Goal: Check status: Check status

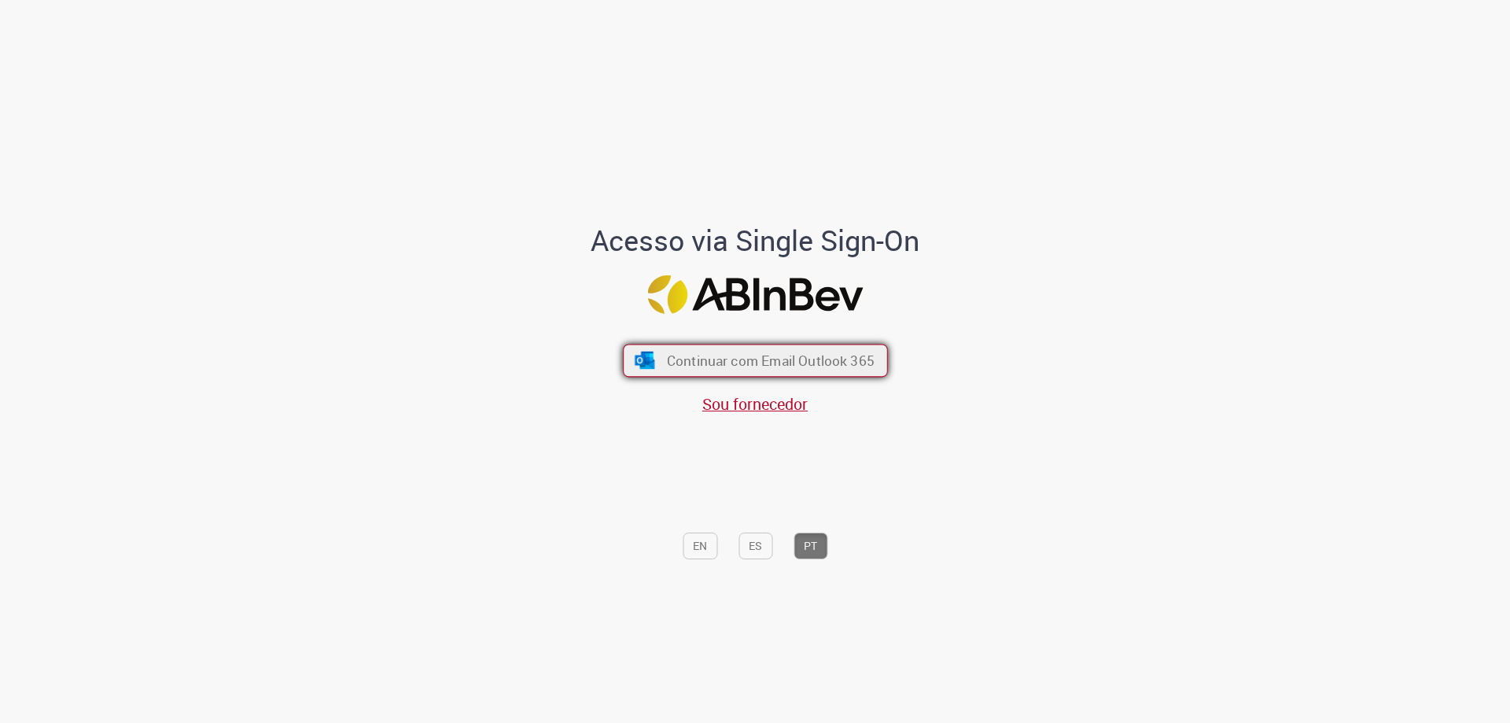
click at [762, 359] on span "Continuar com Email Outlook 365" at bounding box center [770, 361] width 208 height 18
click at [753, 358] on span "Continuar com Email Outlook 365" at bounding box center [770, 361] width 208 height 18
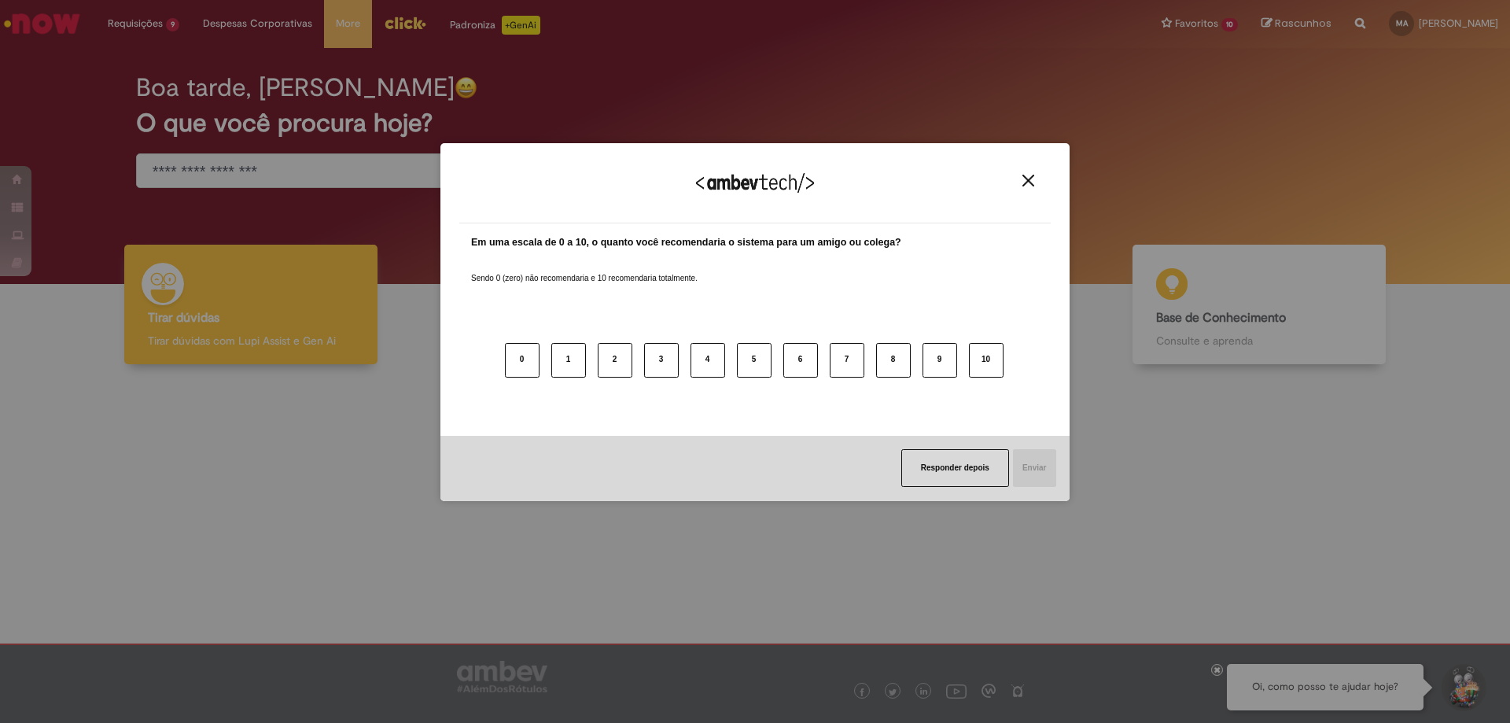
click at [1029, 182] on img "Close" at bounding box center [1029, 181] width 12 height 12
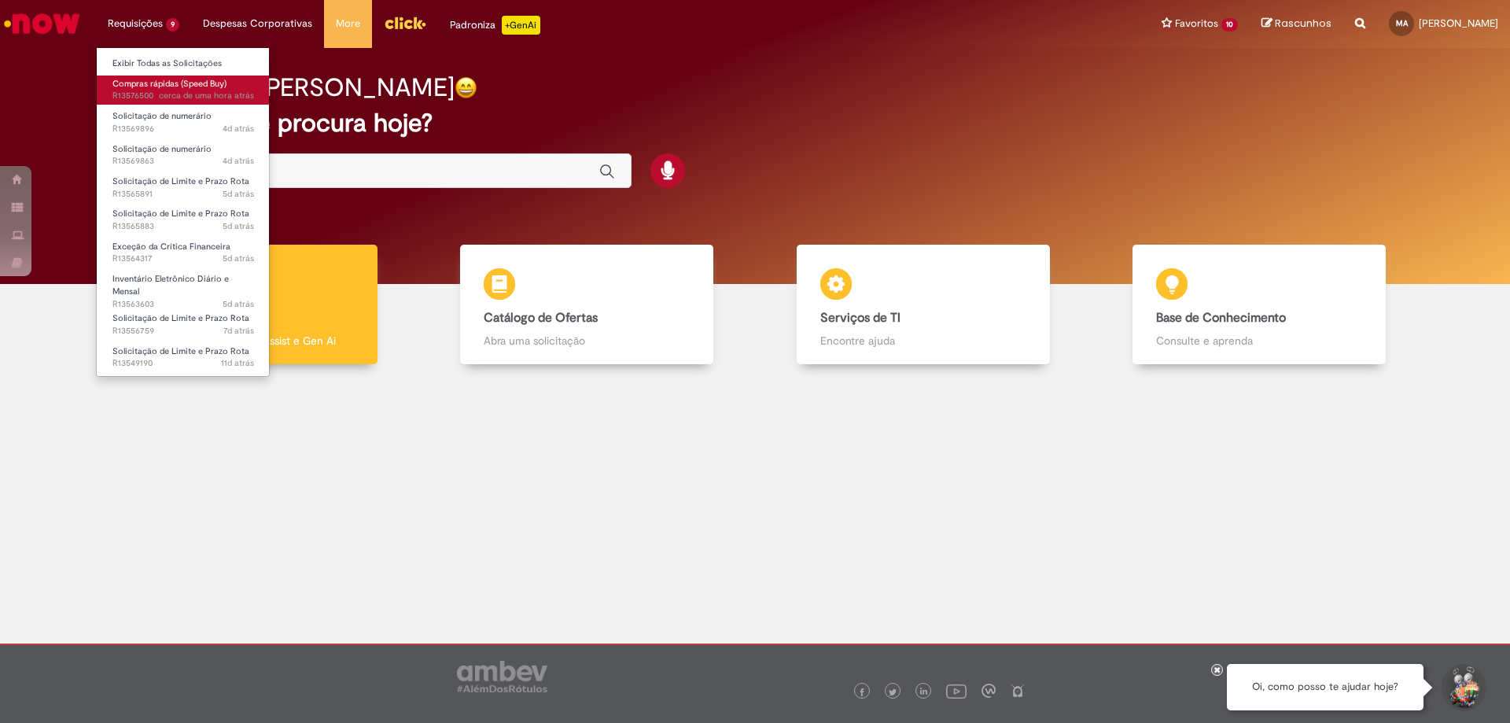
click at [161, 91] on span "cerca de uma hora atrás" at bounding box center [206, 96] width 95 height 12
click at [128, 91] on span "cerca de uma hora atrás cerca de uma hora atrás 29/09/2025 12:14:28 R13576500" at bounding box center [183, 96] width 142 height 13
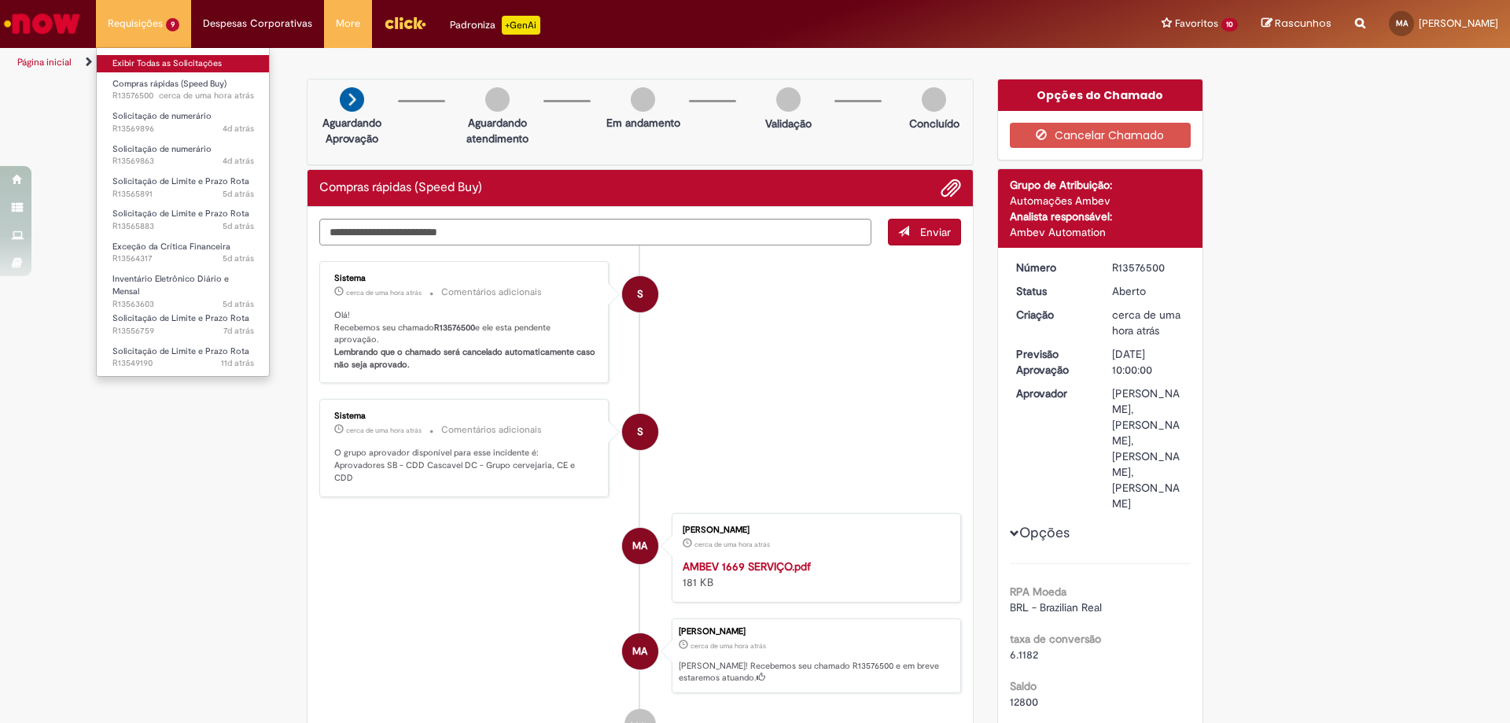
click at [164, 65] on link "Exibir Todas as Solicitações" at bounding box center [183, 63] width 173 height 17
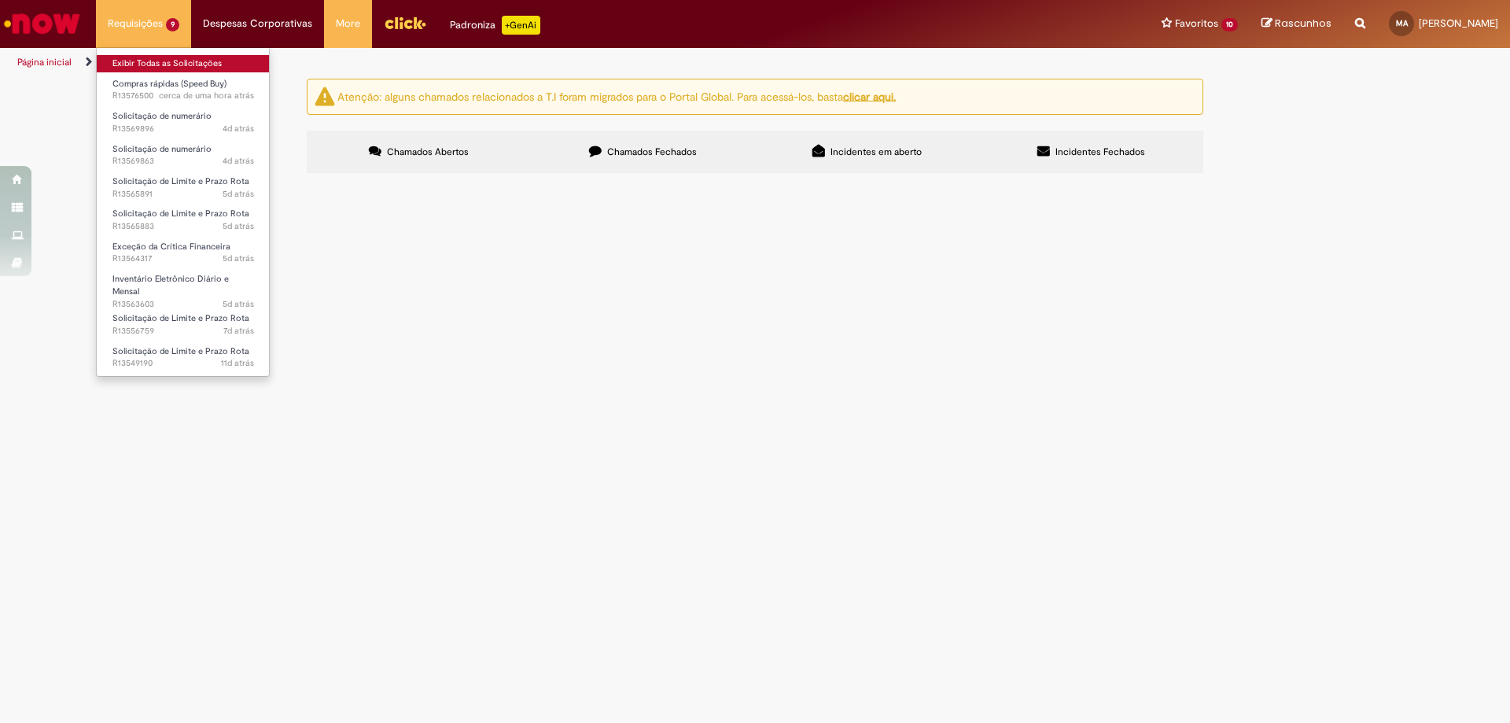
click at [190, 69] on link "Exibir Todas as Solicitações" at bounding box center [183, 63] width 173 height 17
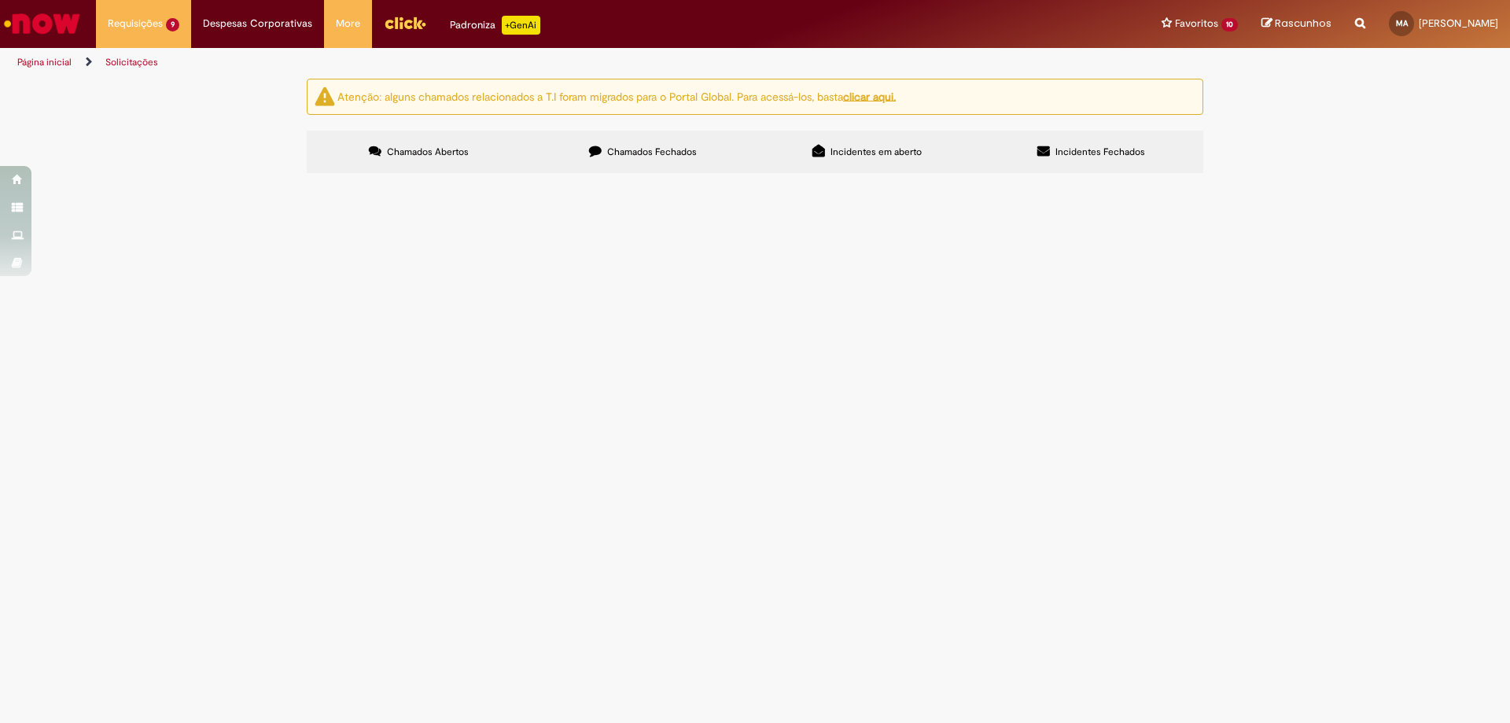
click at [0, 0] on td "Recarga de extintores" at bounding box center [0, 0] width 0 height 0
click at [0, 0] on span "Compras rápidas (Speed Buy)" at bounding box center [0, 0] width 0 height 0
click at [0, 0] on span "Recarga de extintores" at bounding box center [0, 0] width 0 height 0
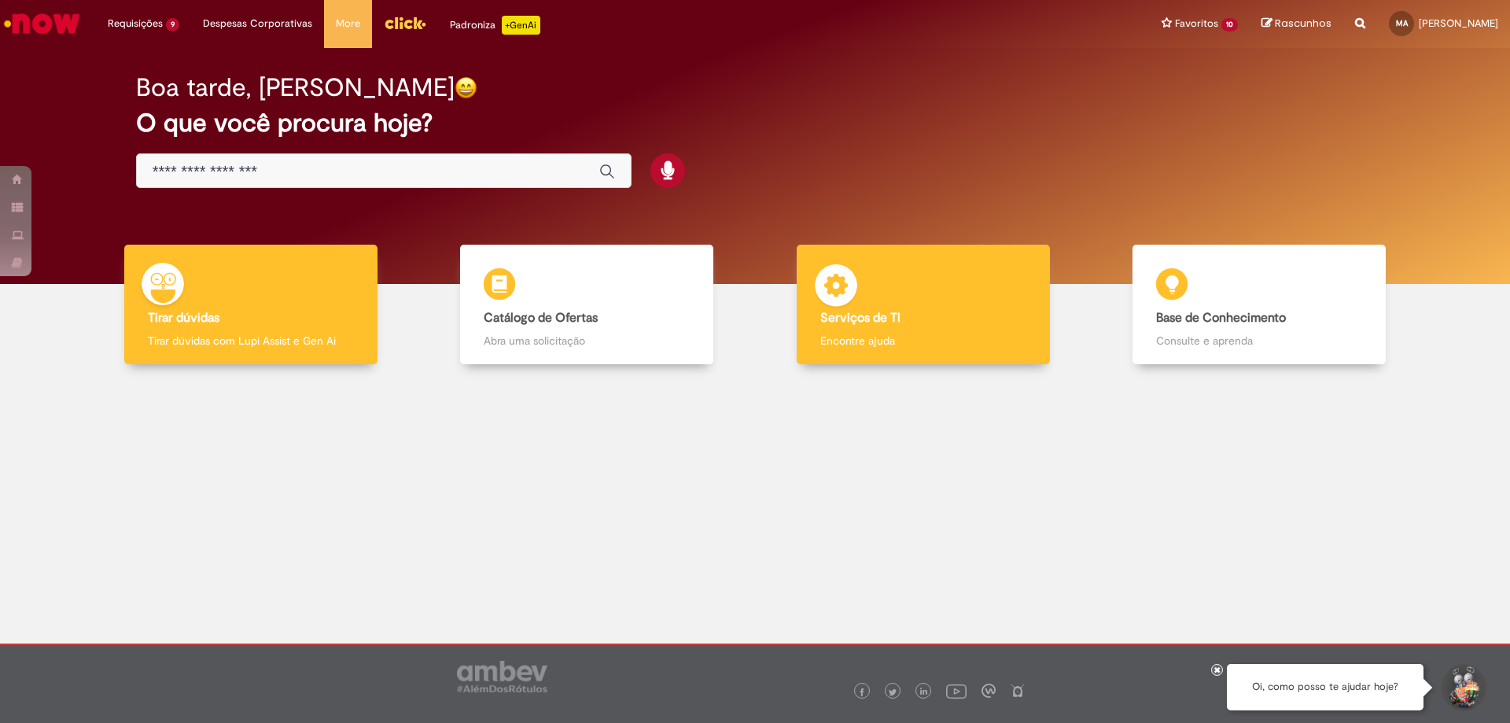
click at [924, 311] on h4 "Serviços de TI" at bounding box center [923, 318] width 206 height 14
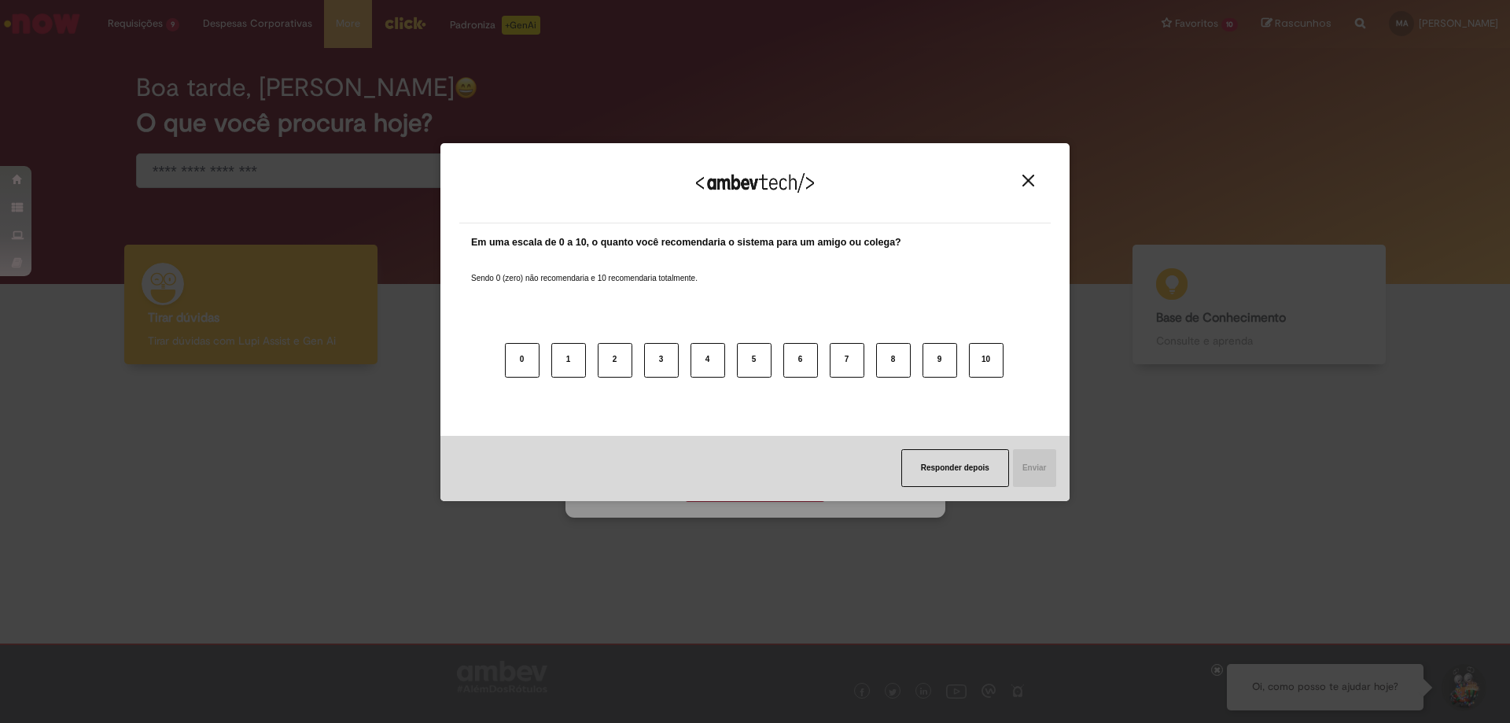
click at [747, 481] on div "Responder depois Enviar" at bounding box center [754, 468] width 629 height 65
click at [1023, 187] on button "Close" at bounding box center [1028, 180] width 21 height 13
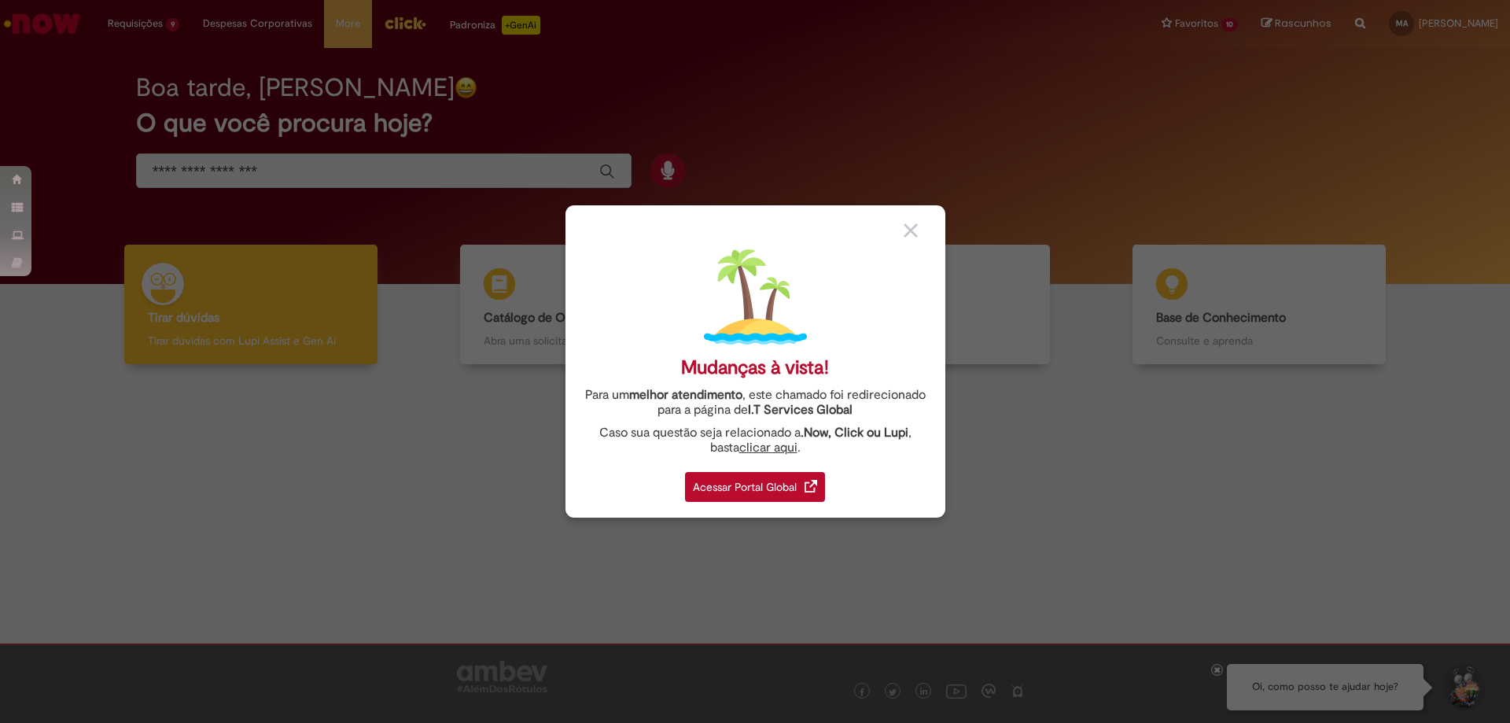
click at [746, 492] on div "Acessar Portal Global" at bounding box center [755, 487] width 140 height 30
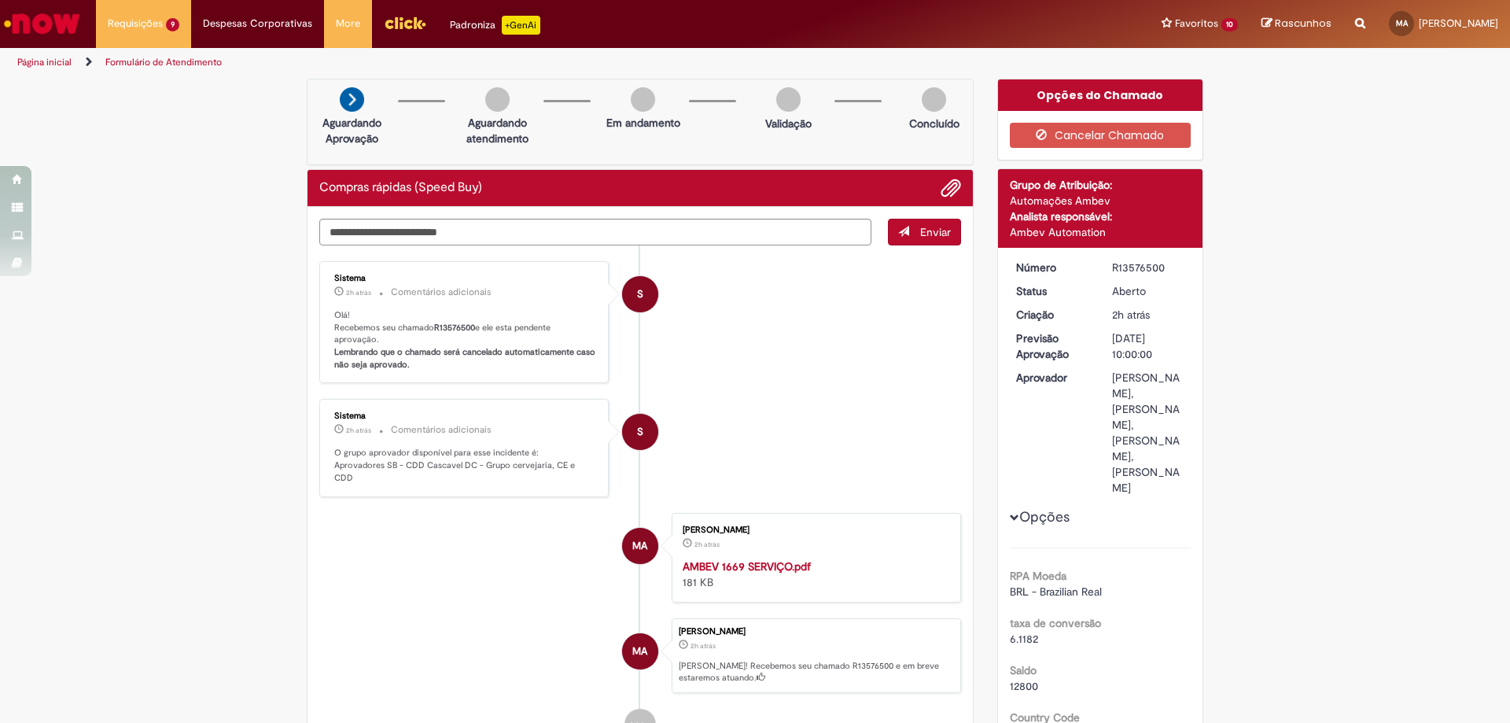
click at [76, 20] on img "Ir para a Homepage" at bounding box center [42, 23] width 81 height 31
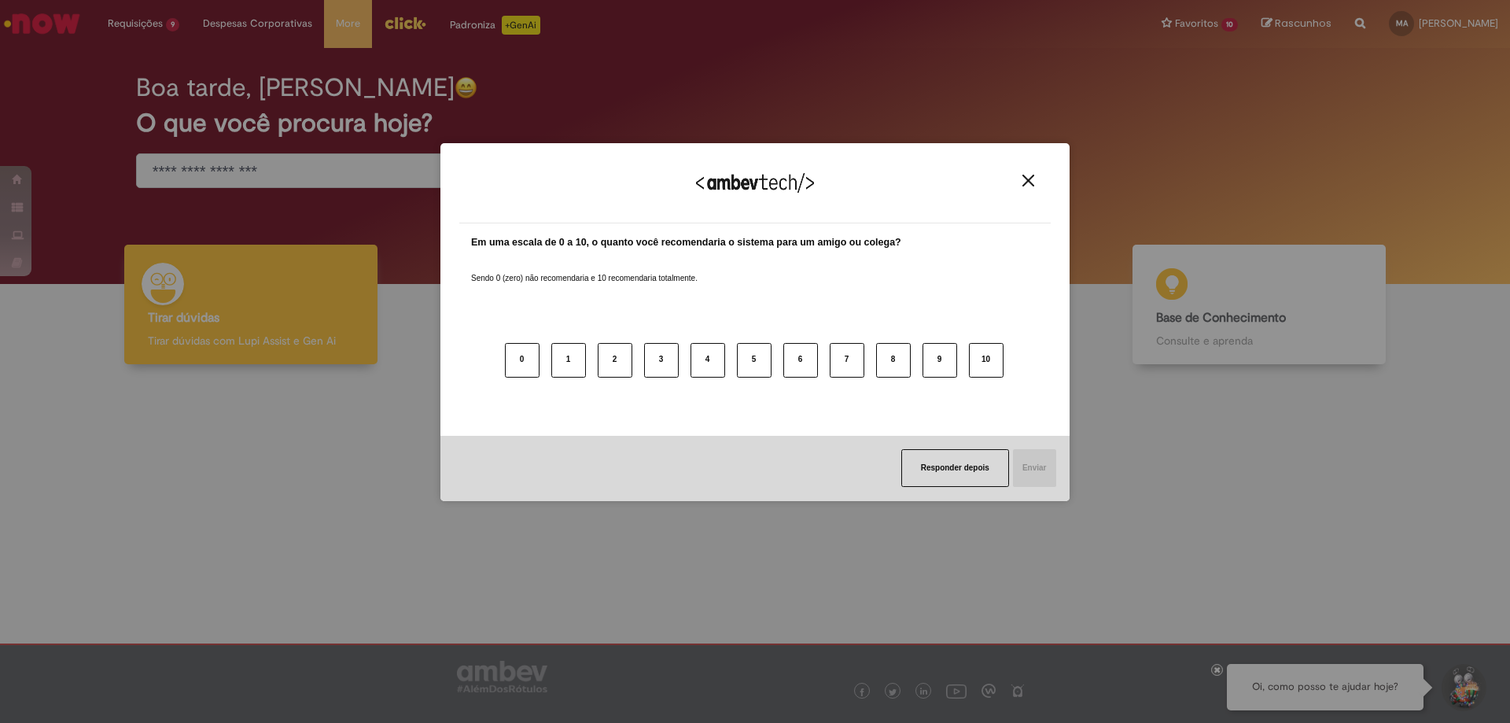
click at [1026, 185] on img "Close" at bounding box center [1029, 181] width 12 height 12
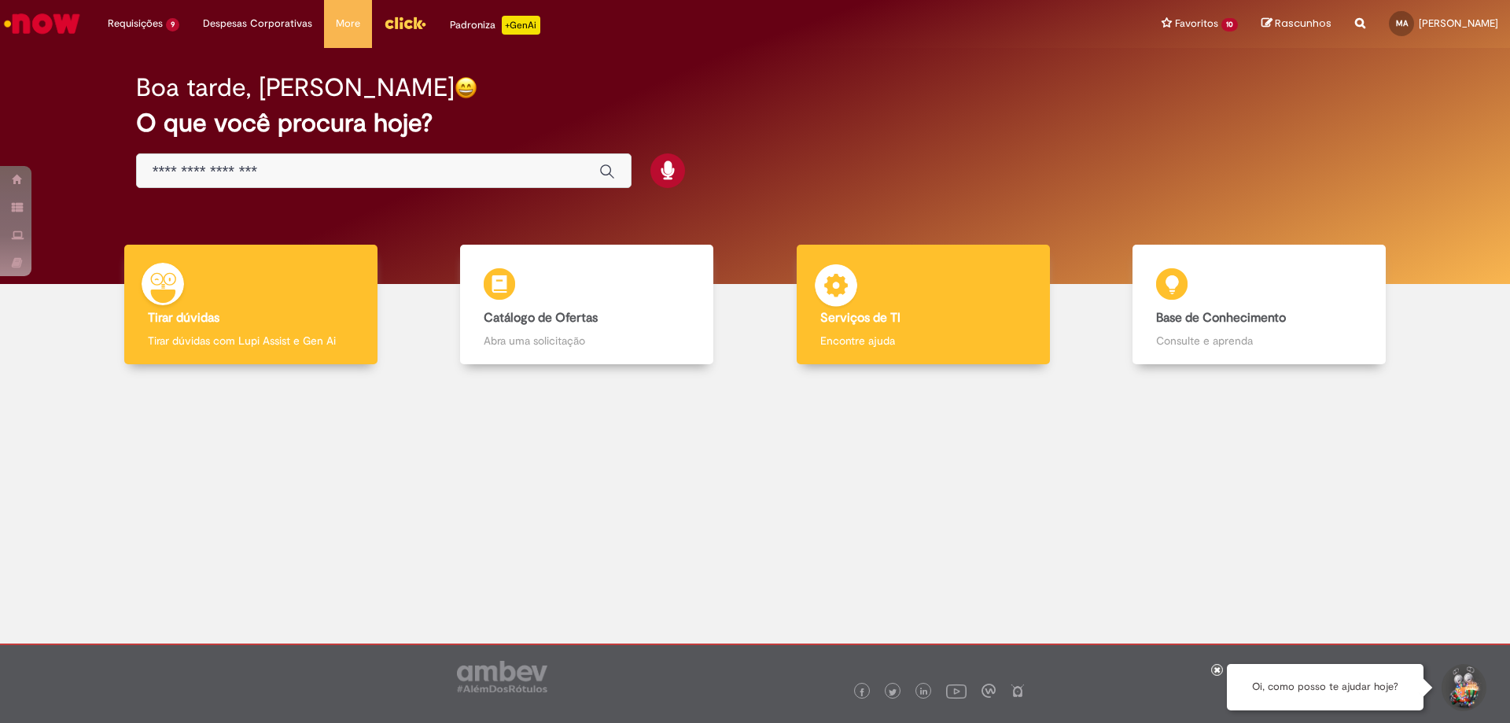
click at [857, 338] on p "Encontre ajuda" at bounding box center [923, 341] width 206 height 16
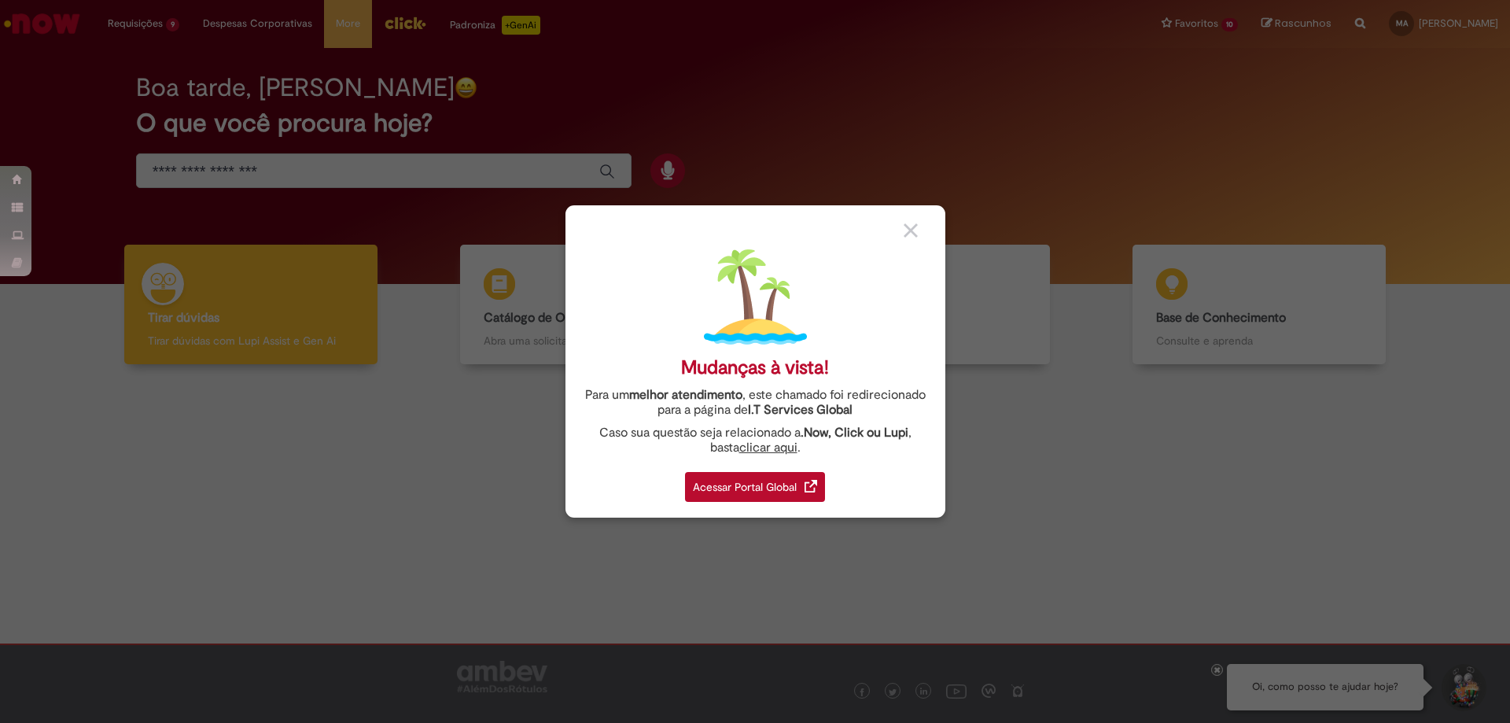
click at [773, 485] on div "Acessar Portal Global" at bounding box center [755, 487] width 140 height 30
